Goal: Information Seeking & Learning: Find specific page/section

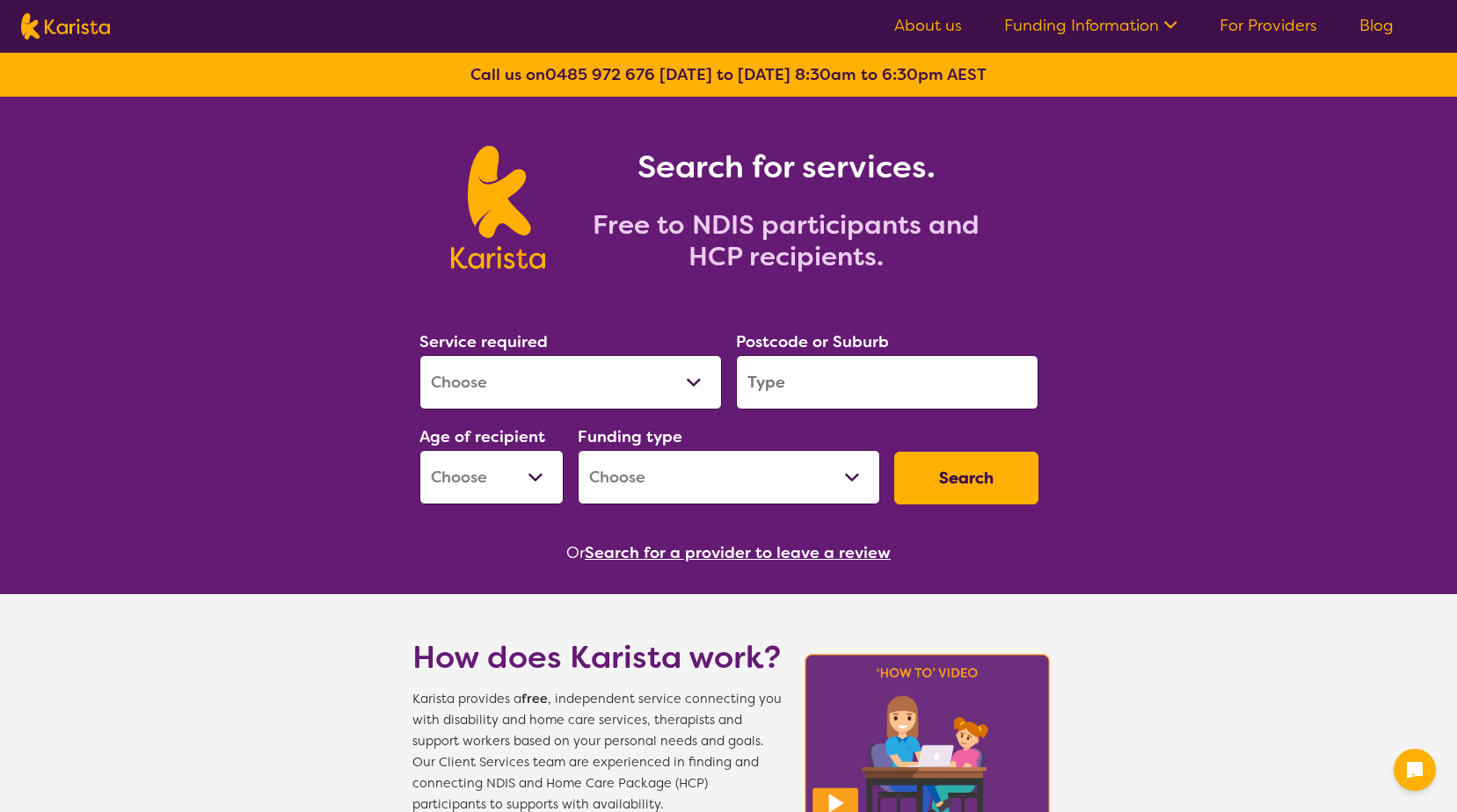
click at [844, 371] on input "search" at bounding box center [887, 382] width 303 height 54
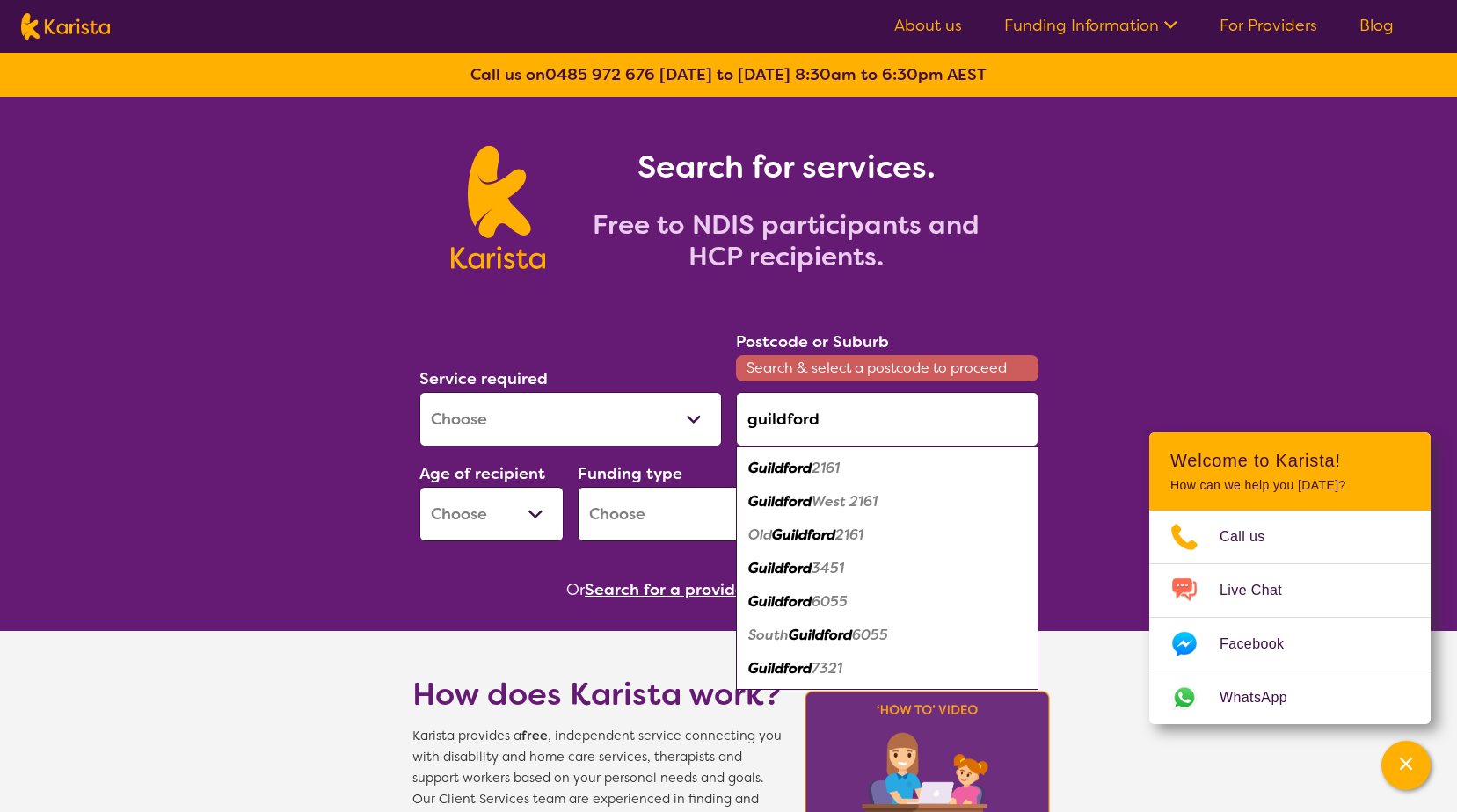
type input "guildford"
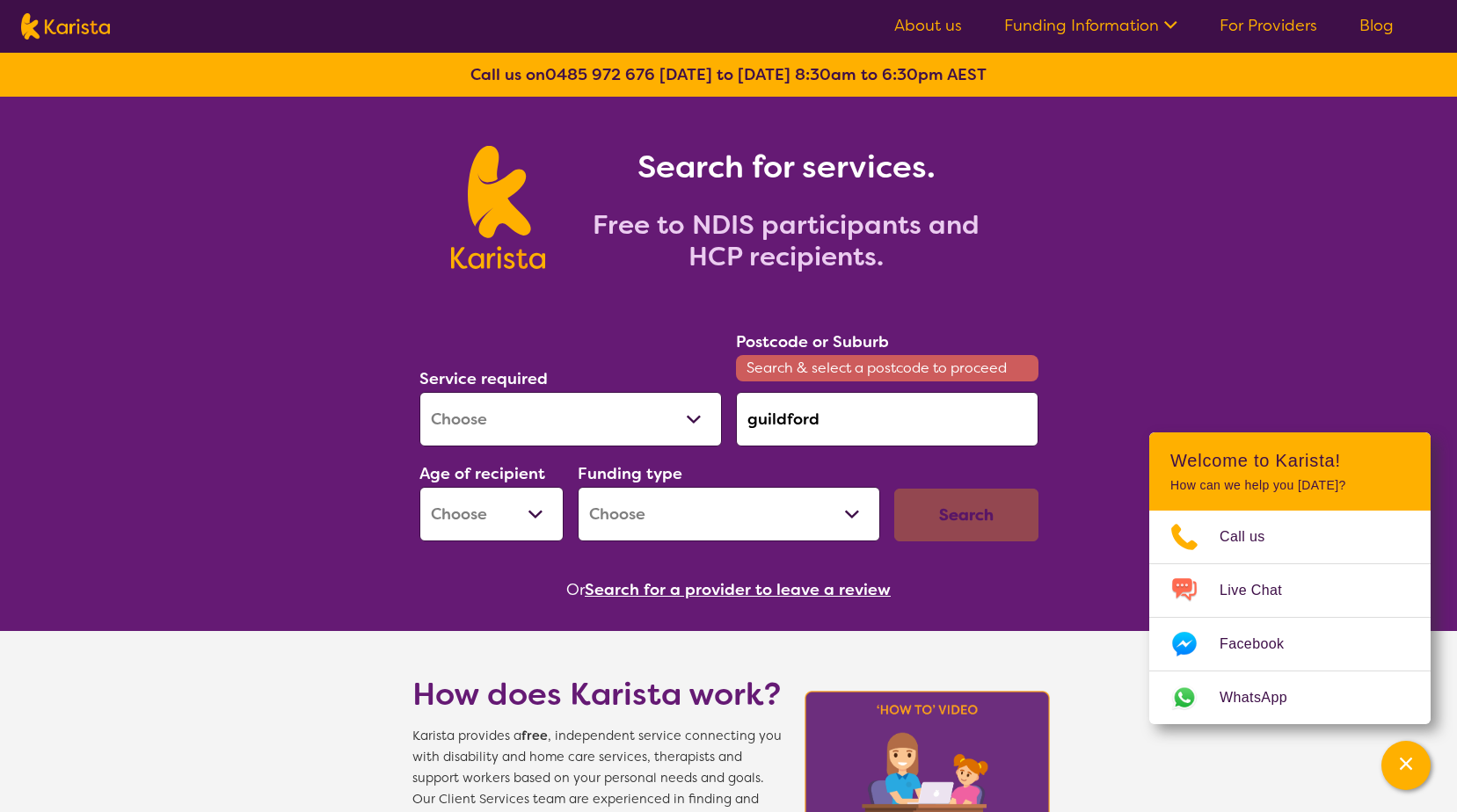
click at [648, 420] on select "Allied Health Assistant Assessment ([MEDICAL_DATA] or [MEDICAL_DATA]) Behaviour…" at bounding box center [570, 418] width 303 height 54
select select "[MEDICAL_DATA]"
click at [419, 392] on select "Allied Health Assistant Assessment ([MEDICAL_DATA] or [MEDICAL_DATA]) Behaviour…" at bounding box center [570, 418] width 303 height 54
click at [538, 506] on select "Early Childhood - 0 to 9 Child - 10 to 11 Adolescent - 12 to 17 Adult - 18 to 6…" at bounding box center [491, 513] width 144 height 54
click at [538, 520] on select "Early Childhood - 0 to 9 Child - 10 to 11 Adolescent - 12 to 17 Adult - 18 to 6…" at bounding box center [491, 513] width 144 height 54
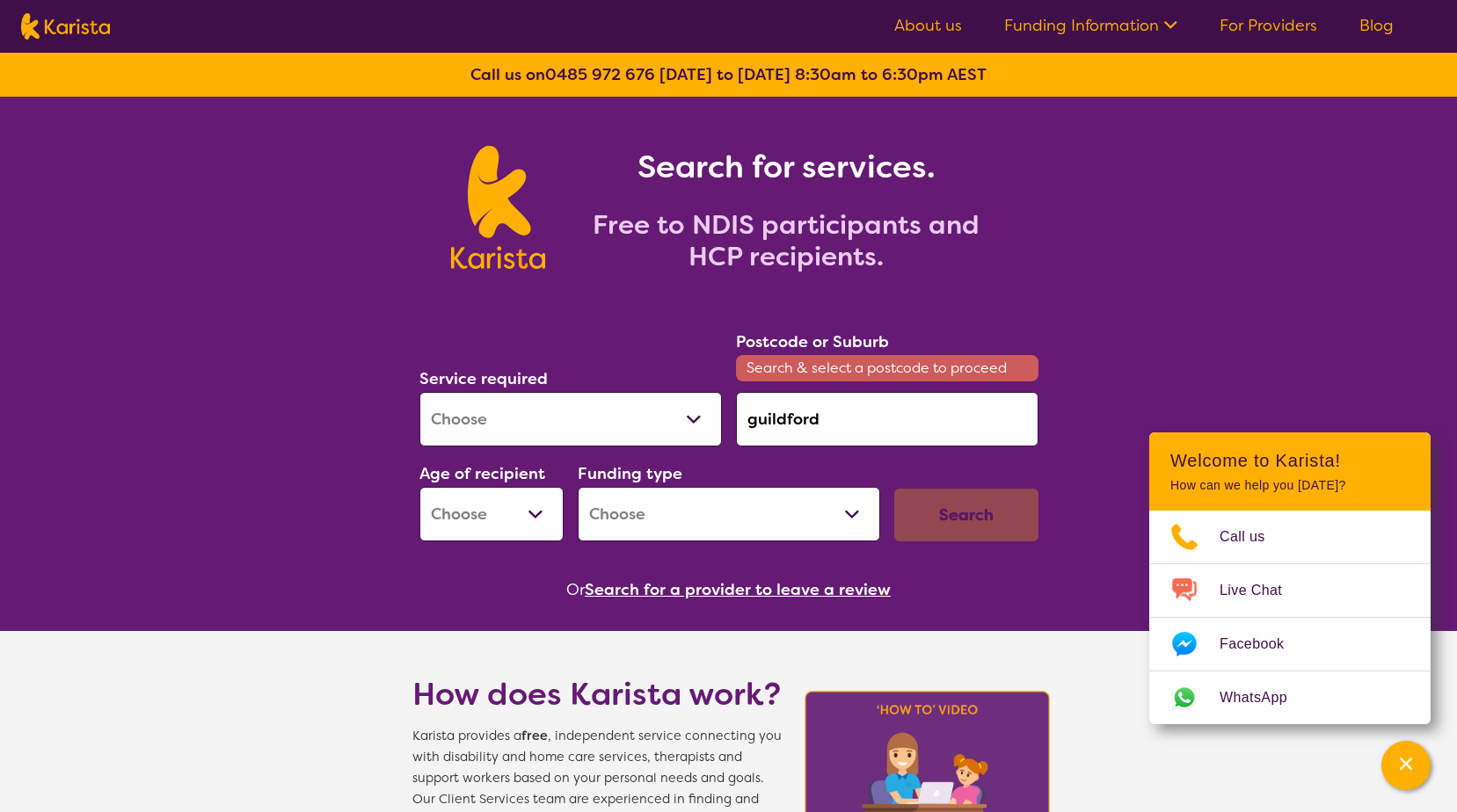
select select "AS"
click at [419, 486] on select "Early Childhood - 0 to 9 Child - 10 to 11 Adolescent - 12 to 17 Adult - 18 to 6…" at bounding box center [491, 513] width 144 height 54
click at [784, 529] on select "Home Care Package (HCP) National Disability Insurance Scheme (NDIS) I don't know" at bounding box center [728, 513] width 303 height 54
select select "NDIS"
click at [578, 486] on select "Home Care Package (HCP) National Disability Insurance Scheme (NDIS) I don't know" at bounding box center [728, 513] width 303 height 54
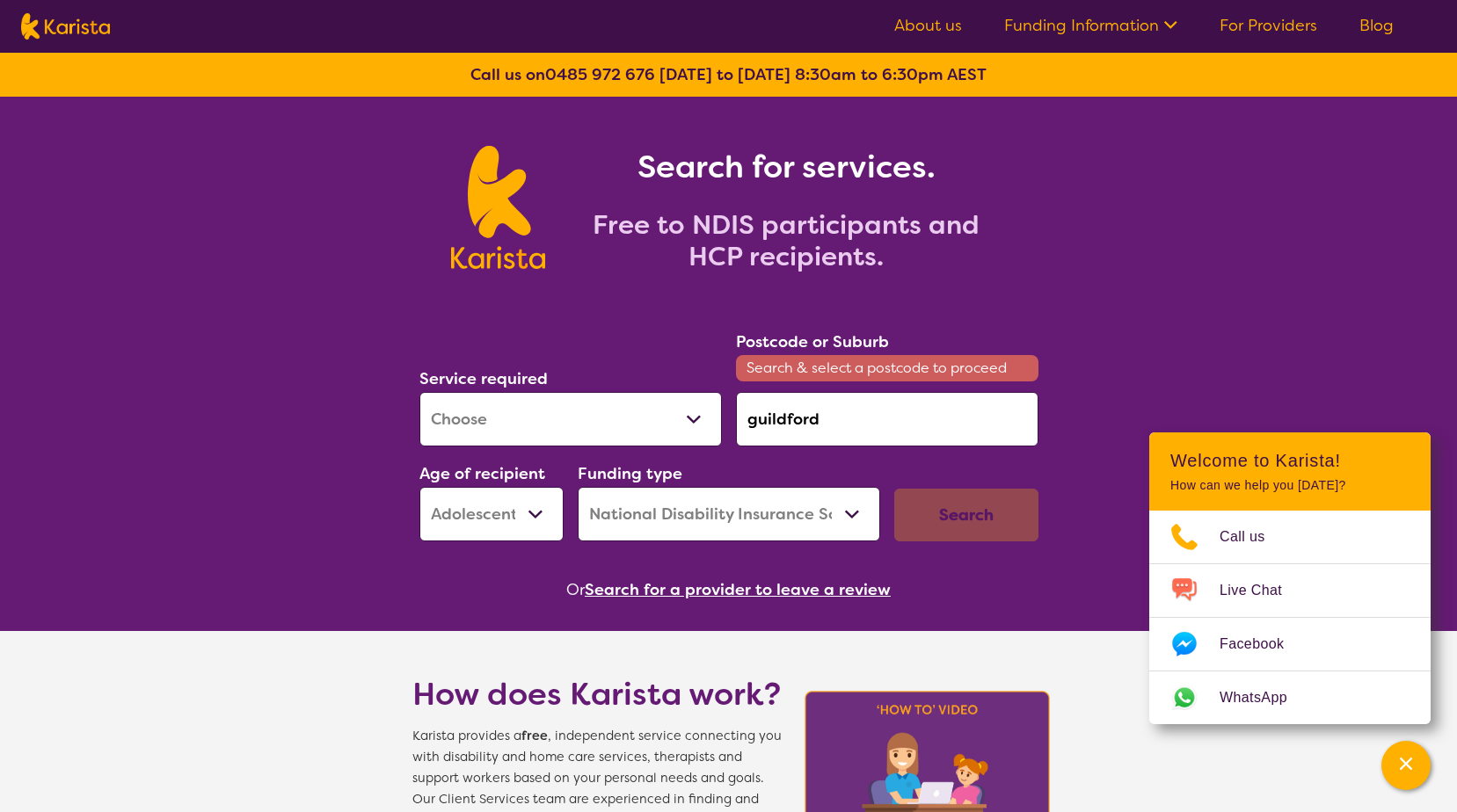
click at [970, 524] on div "Search" at bounding box center [966, 514] width 144 height 52
click at [985, 526] on div "Search" at bounding box center [966, 514] width 144 height 52
drag, startPoint x: 985, startPoint y: 526, endPoint x: 951, endPoint y: 520, distance: 34.5
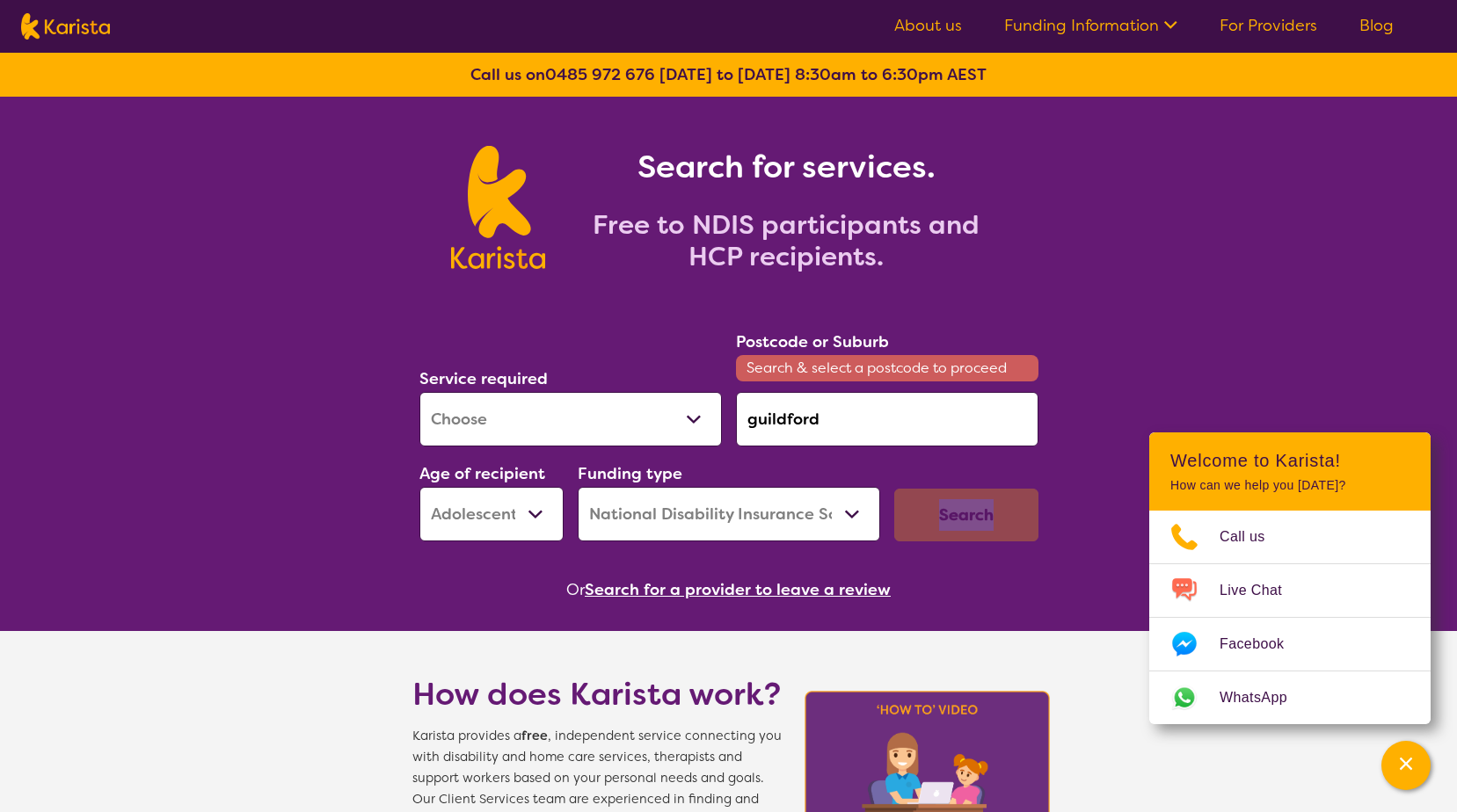
click at [951, 520] on div "Search" at bounding box center [966, 514] width 144 height 52
click at [834, 426] on input "guildford" at bounding box center [887, 418] width 303 height 54
drag, startPoint x: 833, startPoint y: 426, endPoint x: 648, endPoint y: 411, distance: 185.6
click at [648, 411] on div "Service required Allied Health Assistant Assessment ([MEDICAL_DATA] or [MEDICAL…" at bounding box center [728, 435] width 633 height 227
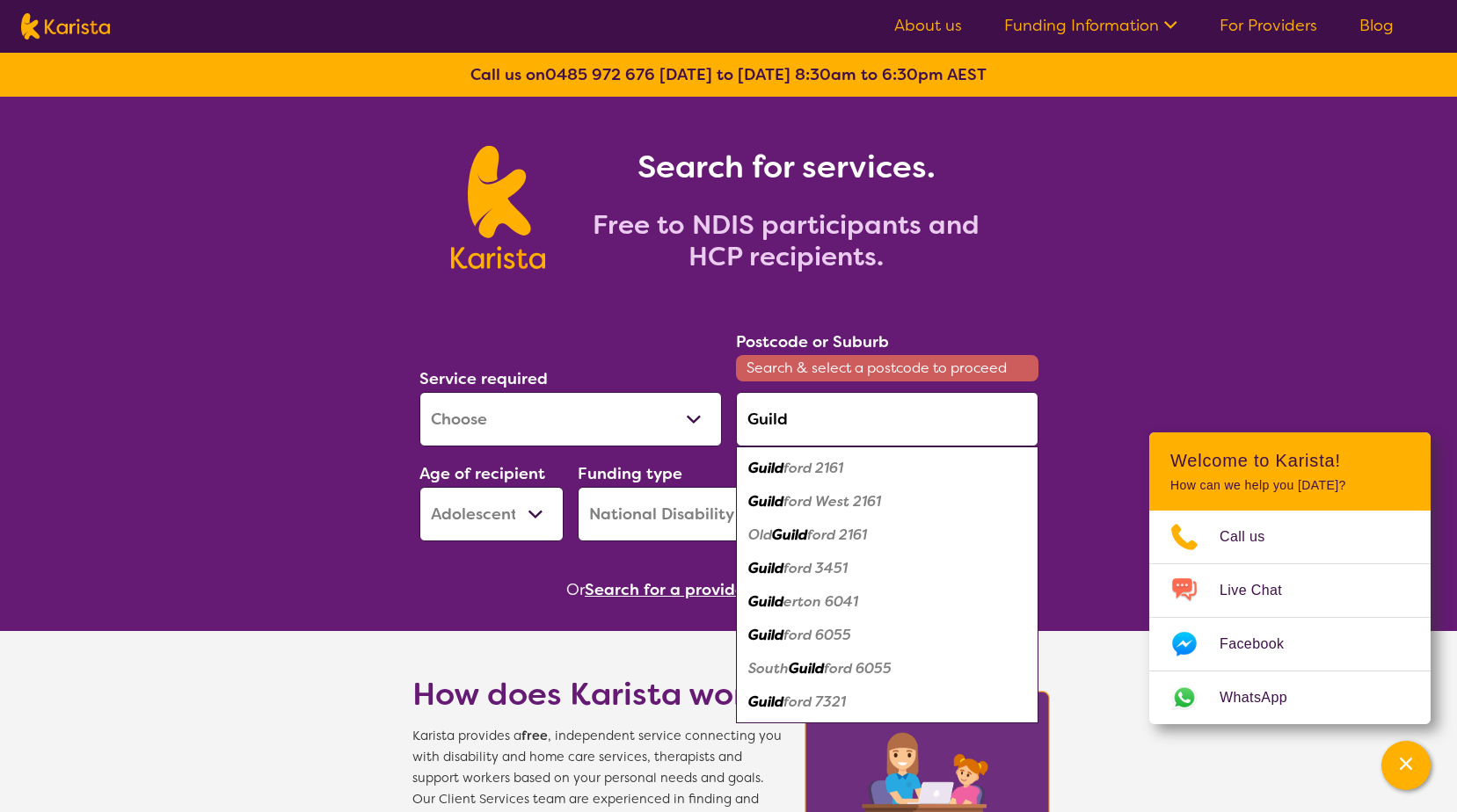
click at [799, 470] on em "ford 2161" at bounding box center [813, 468] width 60 height 18
type input "2161"
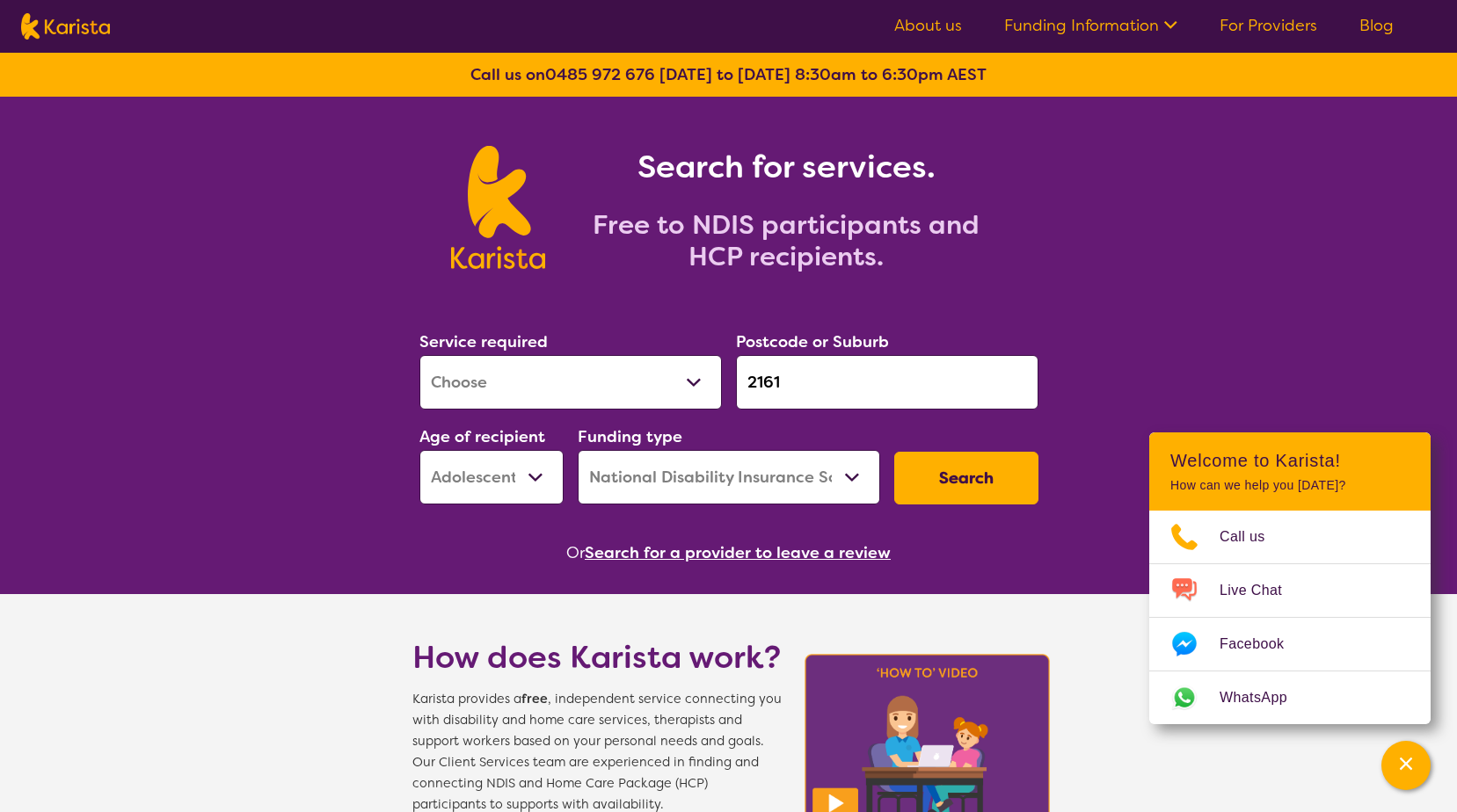
click at [943, 489] on button "Search" at bounding box center [966, 477] width 144 height 52
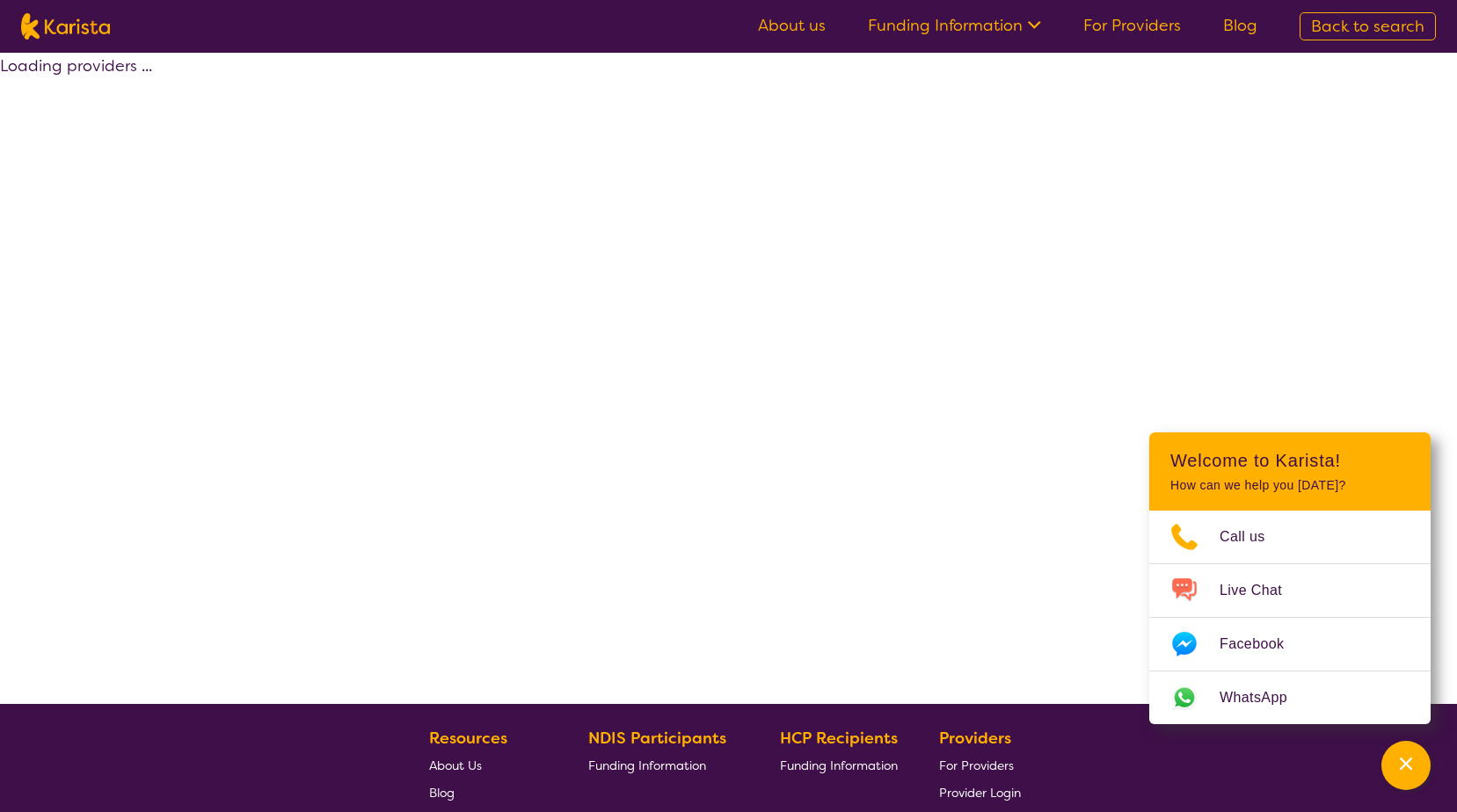
select select "by_score"
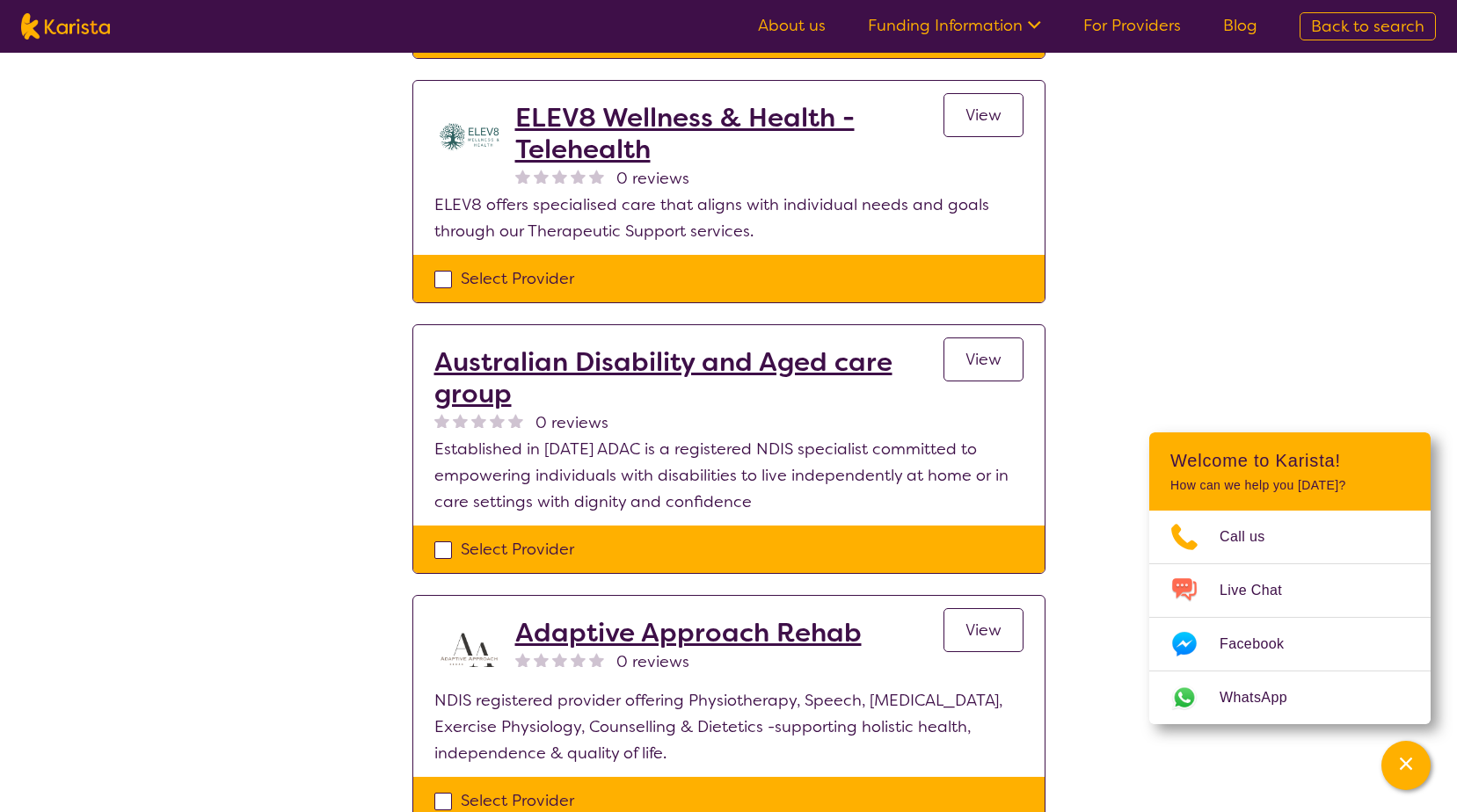
scroll to position [2110, 0]
